Goal: Task Accomplishment & Management: Use online tool/utility

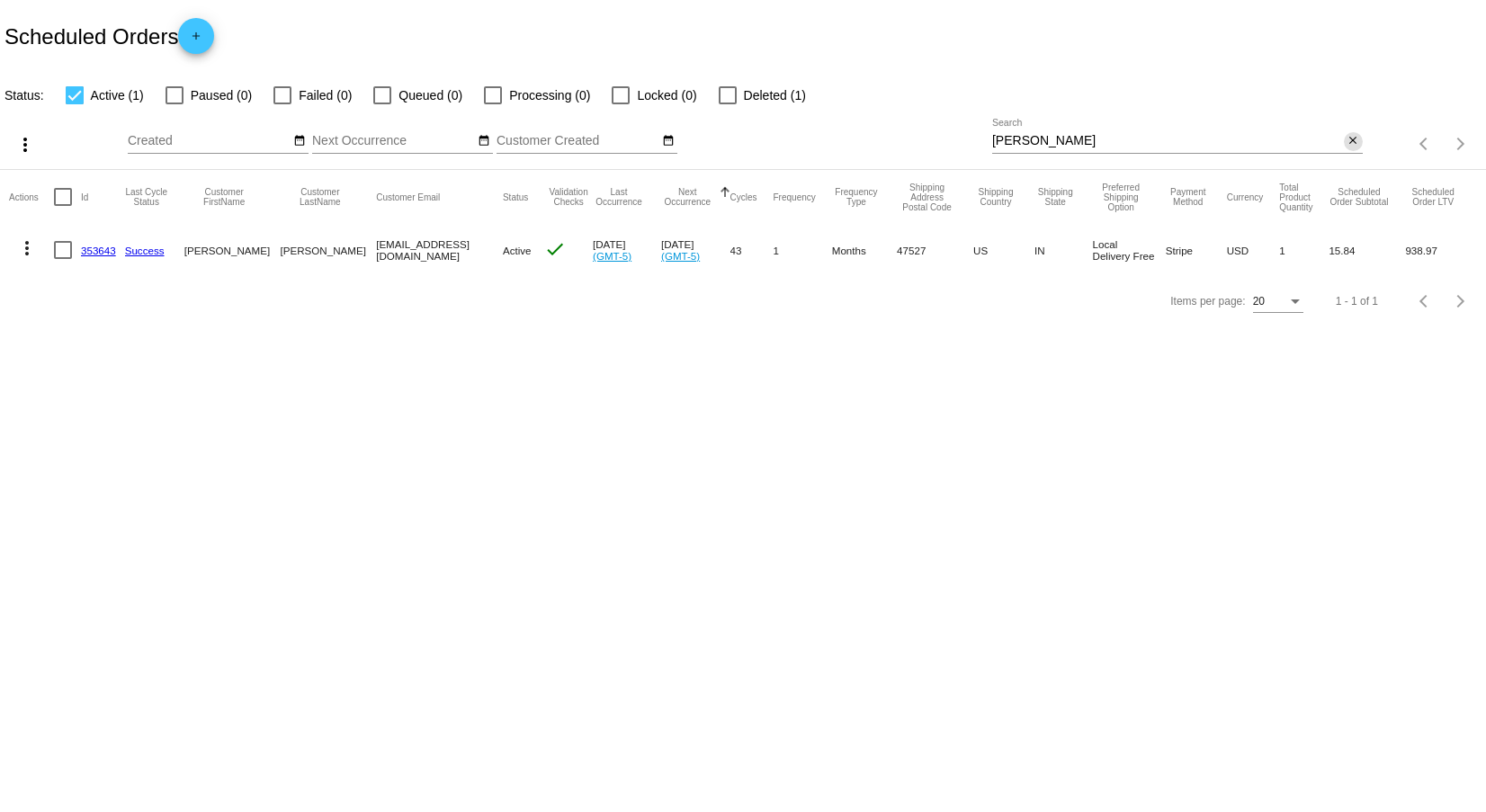
click at [1354, 139] on mat-icon "close" at bounding box center [1353, 141] width 13 height 14
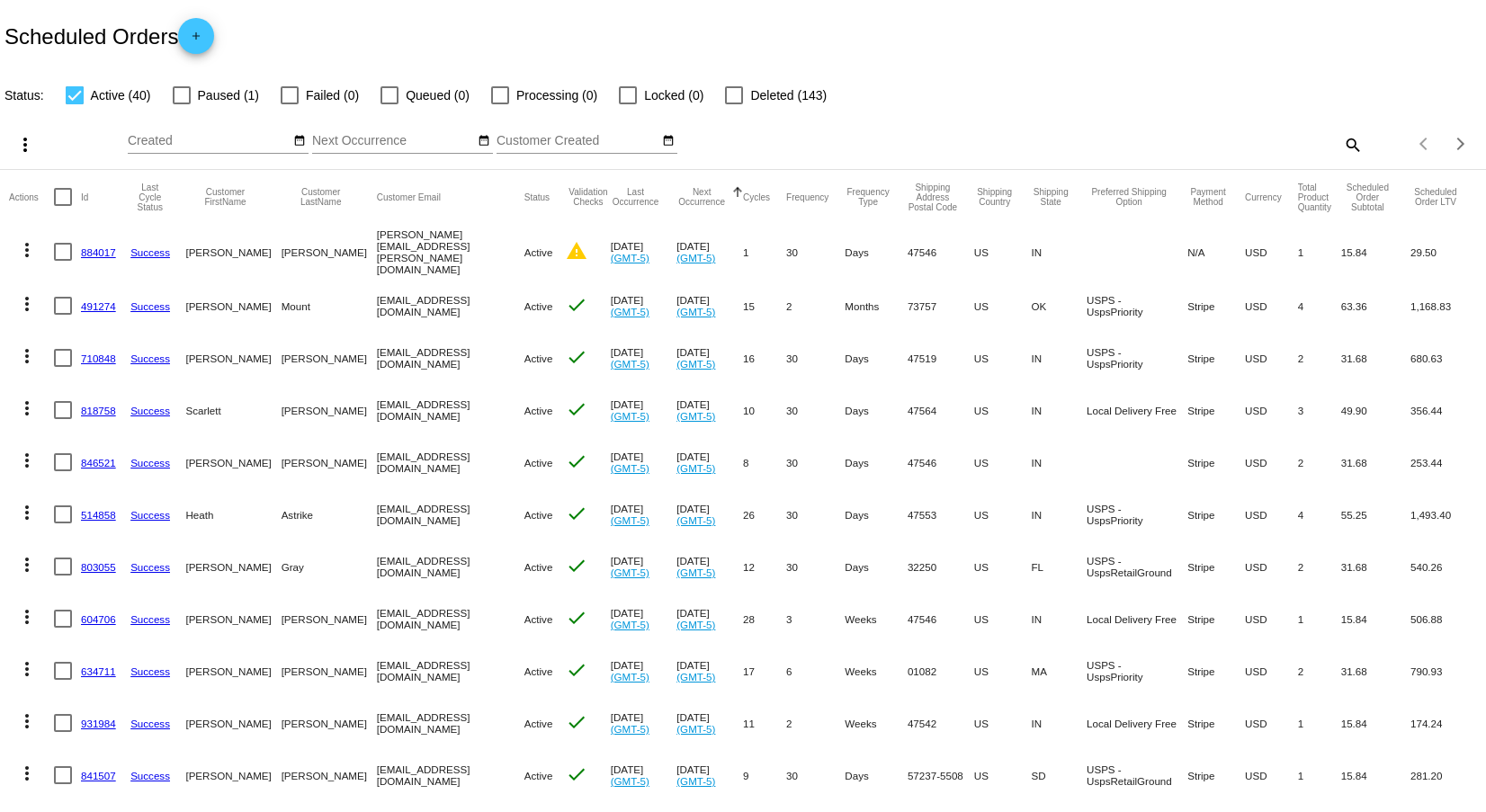
click at [22, 142] on mat-icon "more_vert" at bounding box center [25, 145] width 22 height 22
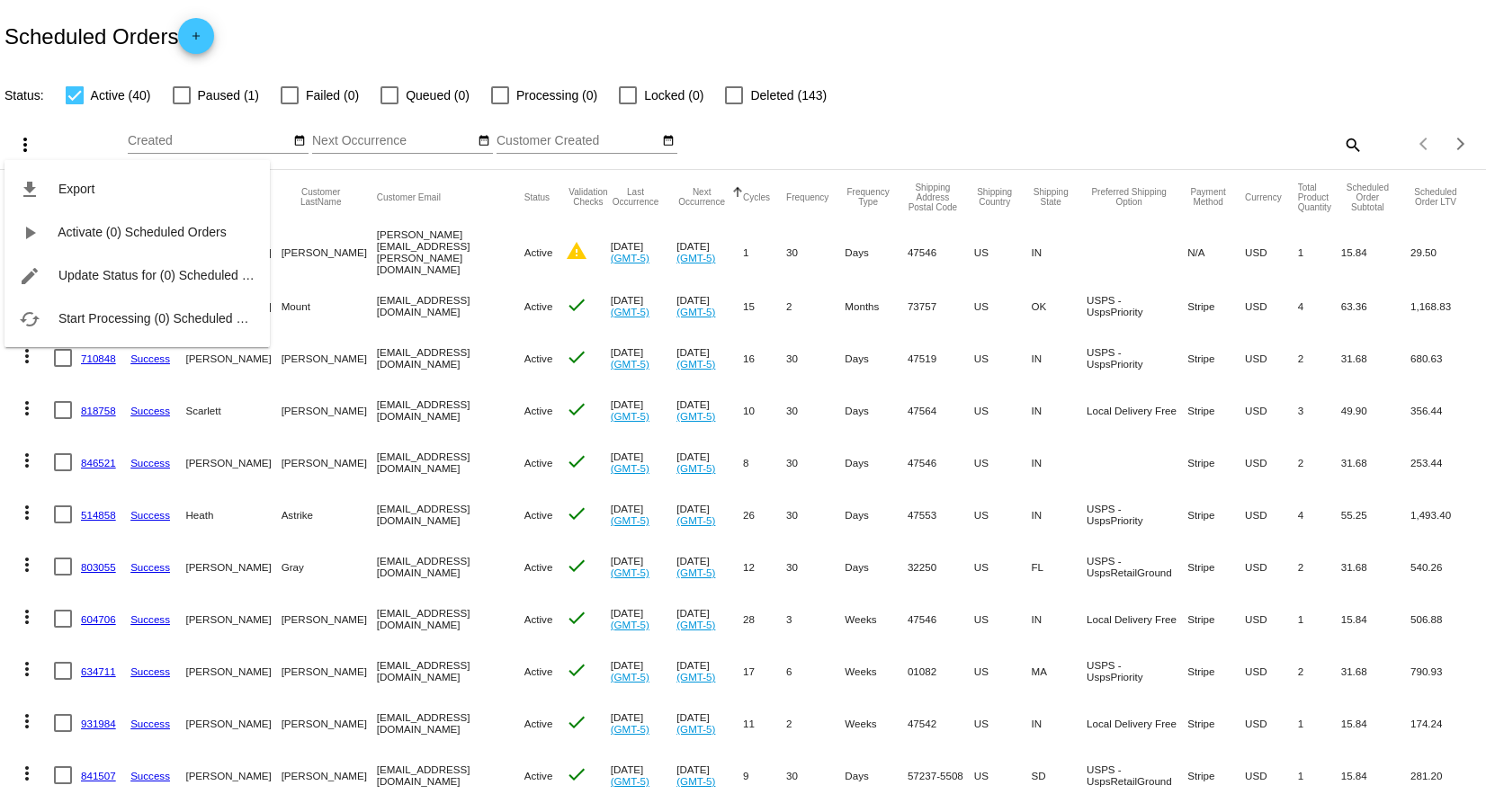
click at [359, 26] on div at bounding box center [743, 406] width 1486 height 812
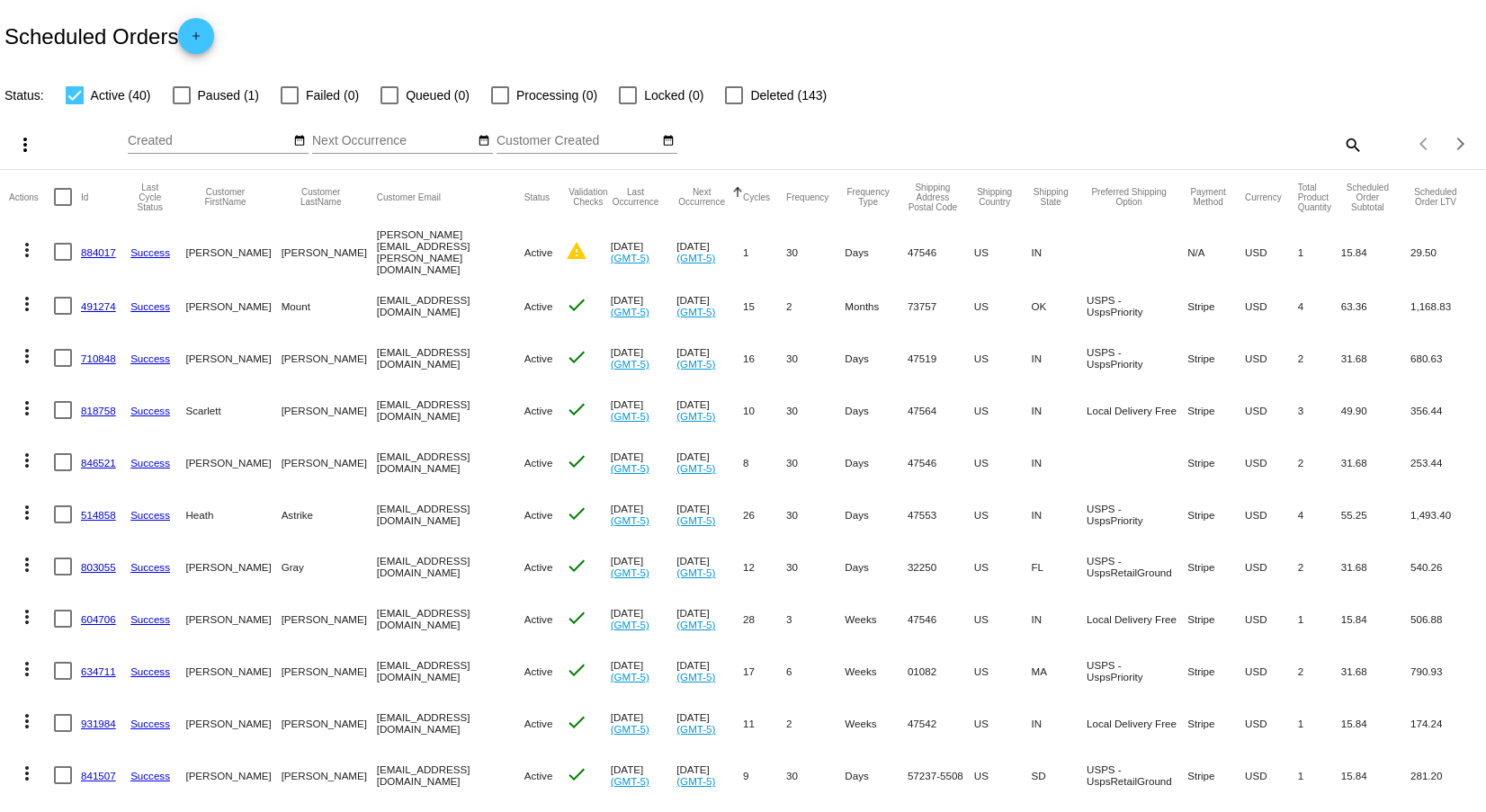
click at [23, 145] on mat-icon "more_vert" at bounding box center [25, 145] width 22 height 22
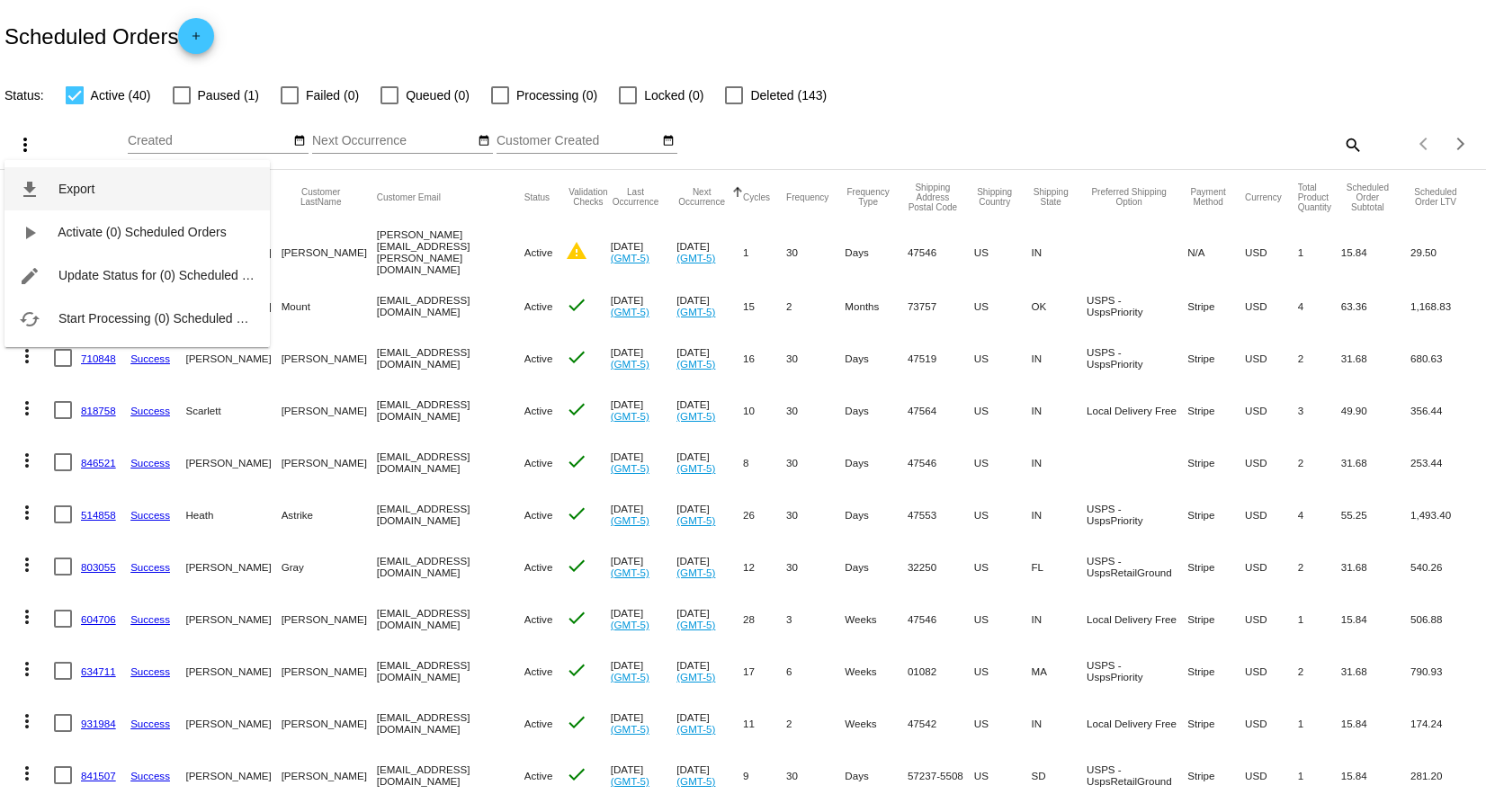
click at [64, 192] on span "Export" at bounding box center [77, 189] width 36 height 14
